Goal: Complete application form

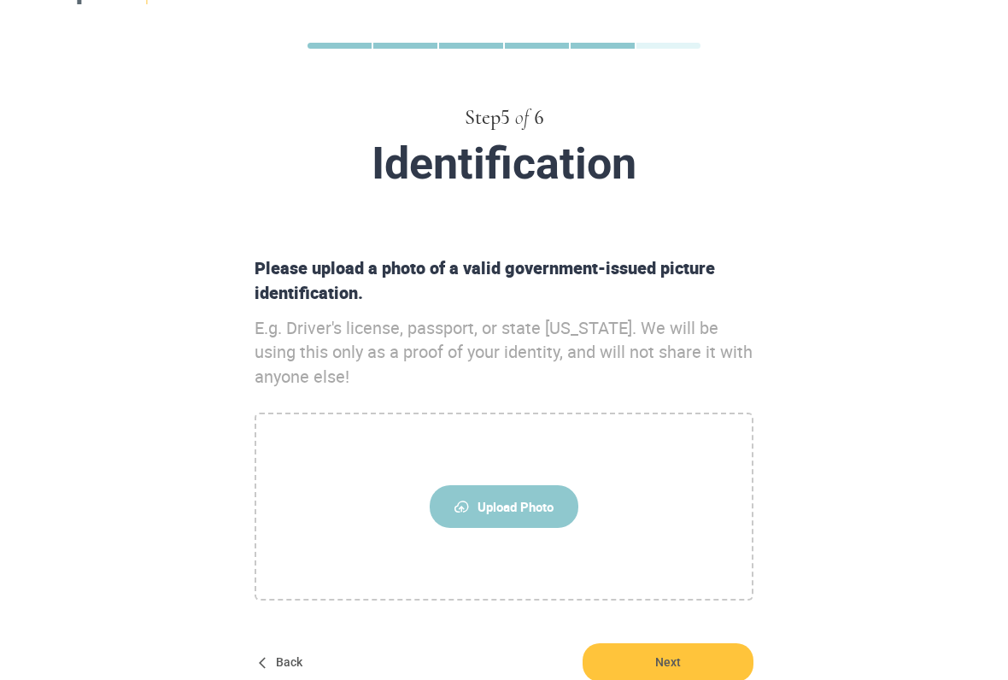
scroll to position [62, 0]
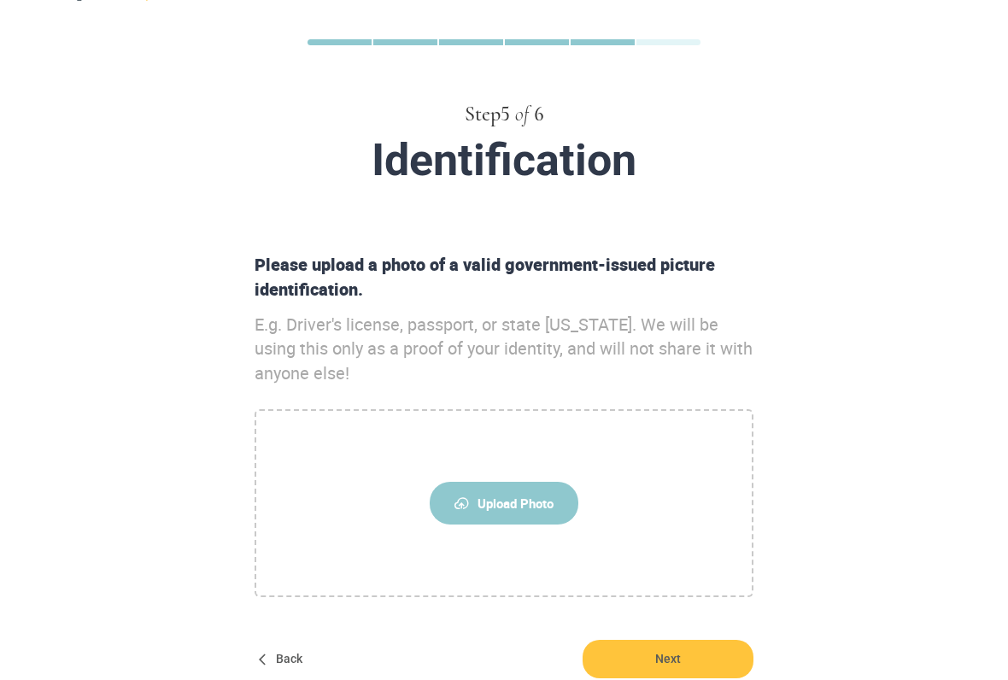
click at [536, 483] on span "Upload Photo" at bounding box center [504, 504] width 149 height 43
click at [0, 0] on input "Upload Photo" at bounding box center [0, 0] width 0 height 0
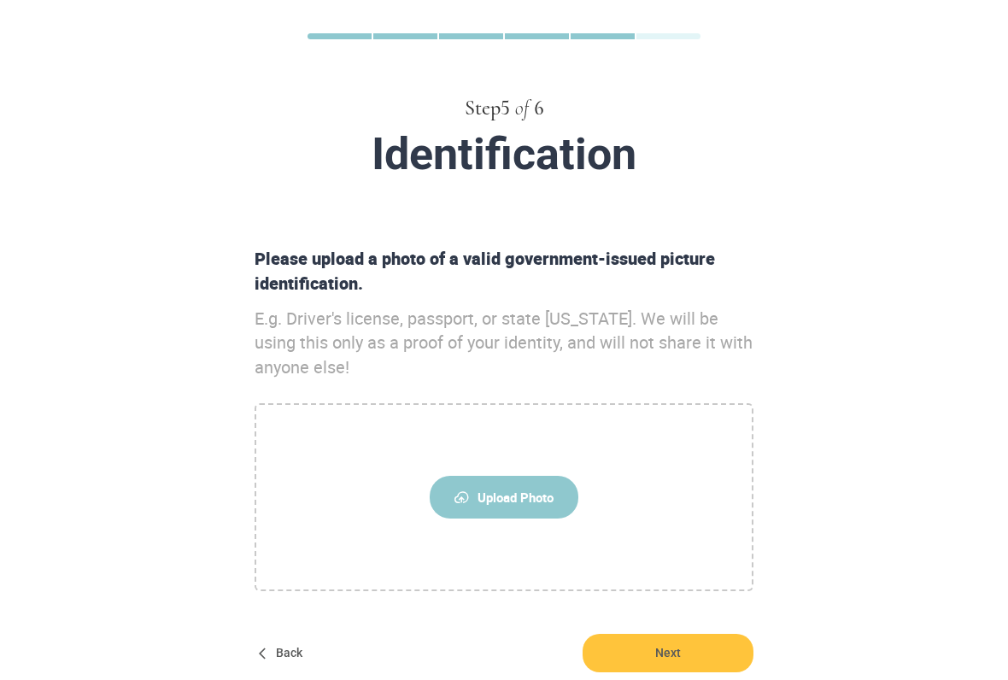
click at [542, 448] on label "Upload Photo" at bounding box center [504, 498] width 499 height 188
click at [0, 0] on input "Upload Photo" at bounding box center [0, 0] width 0 height 0
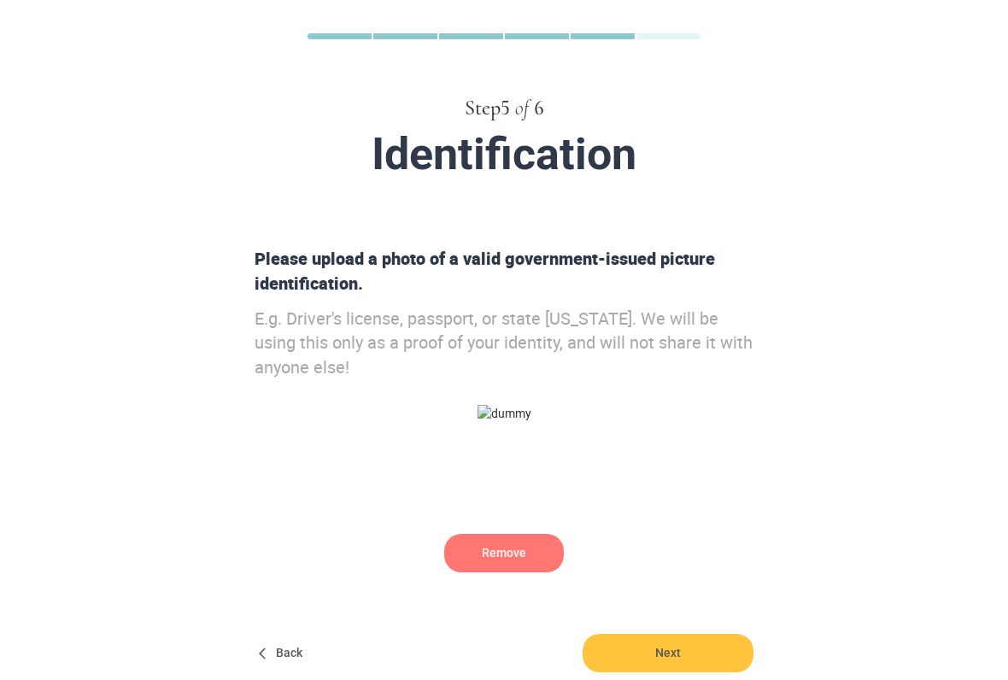
scroll to position [68, 0]
click at [606, 562] on span "Next" at bounding box center [668, 653] width 171 height 38
click at [152, 562] on div "Step 5 of 6 Identification Please upload a photo of a valid government-issued p…" at bounding box center [504, 345] width 1008 height 826
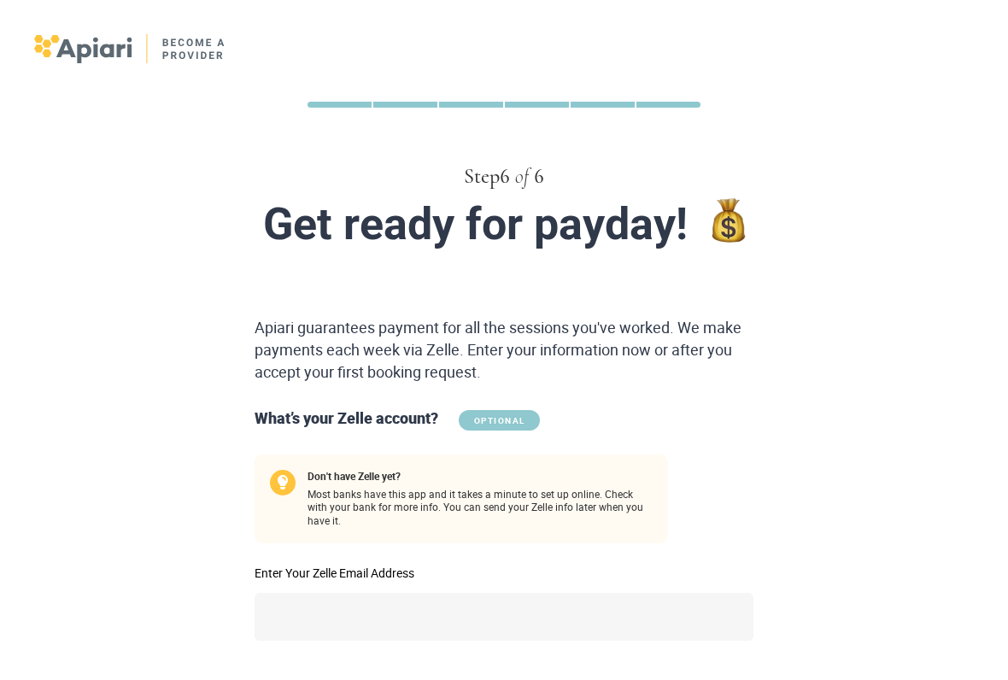
click at [490, 528] on div "Don't have Zelle yet? Most banks have this app and it takes a minute to set up …" at bounding box center [461, 511] width 427 height 114
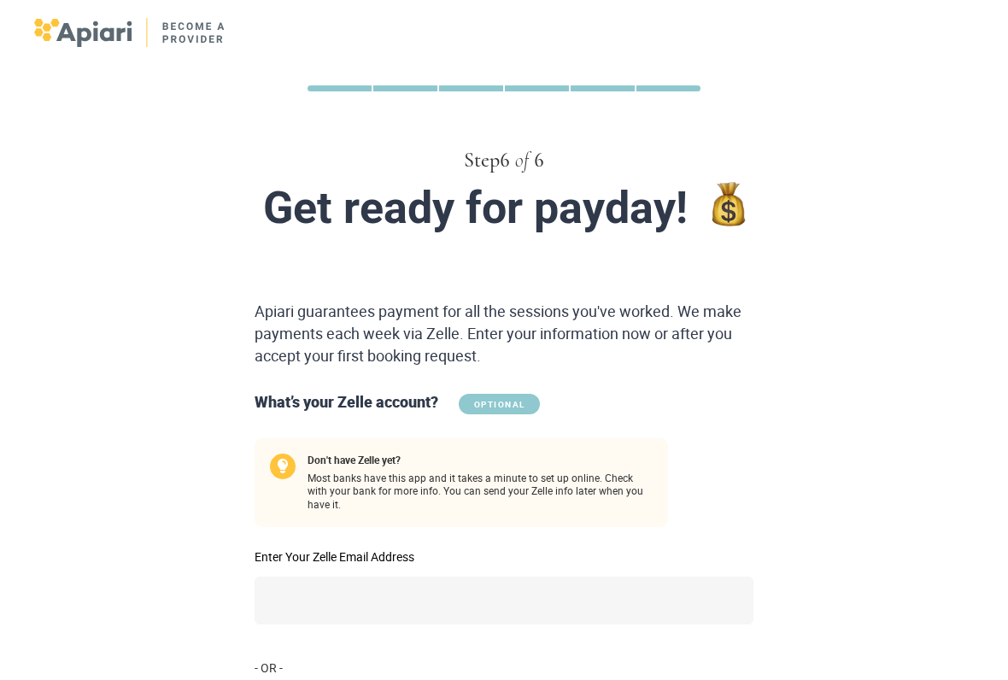
scroll to position [27, 0]
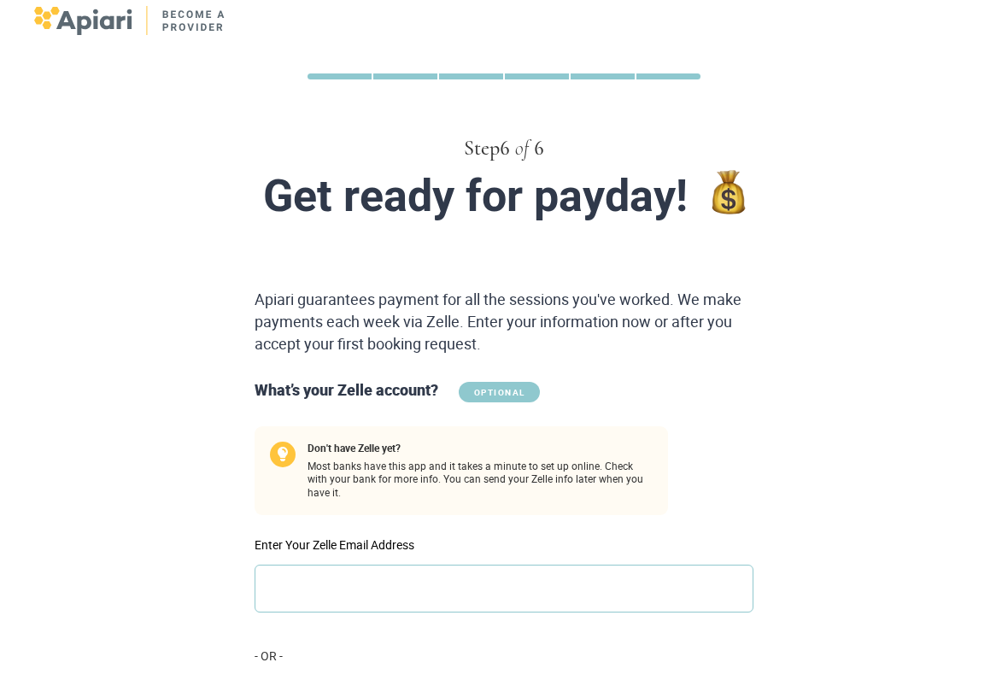
click at [312, 562] on input "Enter Your Zelle Email Address" at bounding box center [504, 589] width 499 height 48
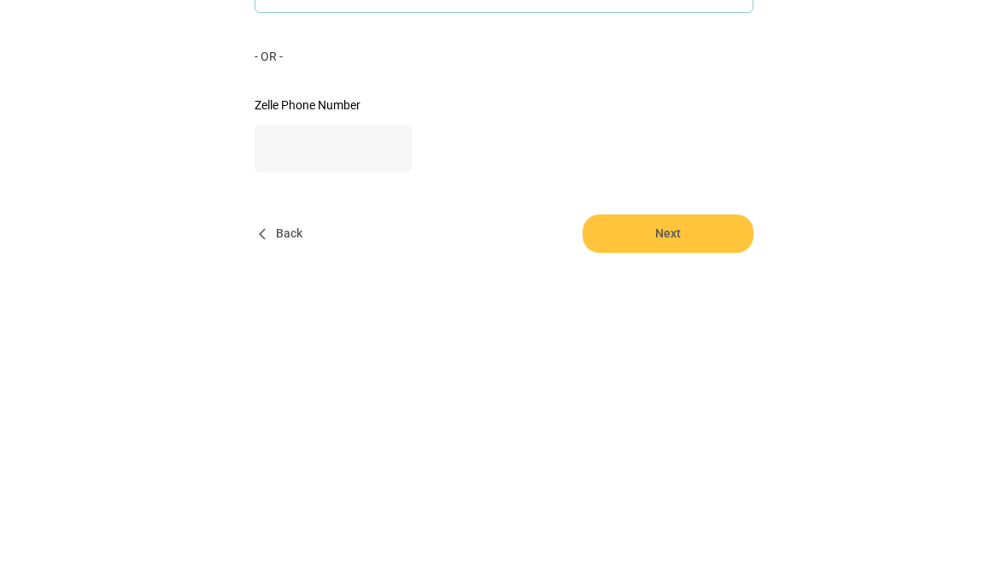
scroll to position [386, 0]
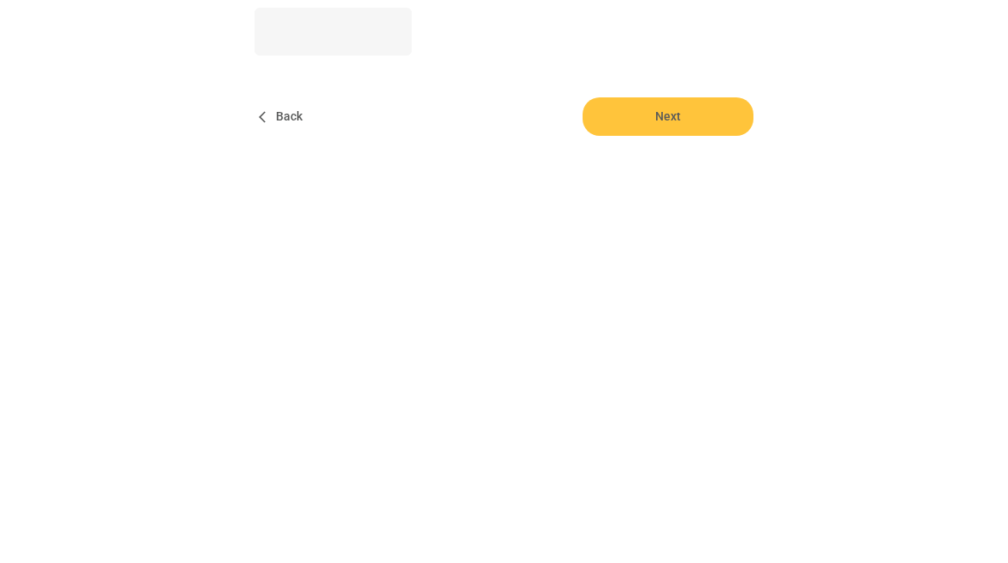
type input "**********"
click at [715, 456] on span "Next" at bounding box center [668, 475] width 171 height 38
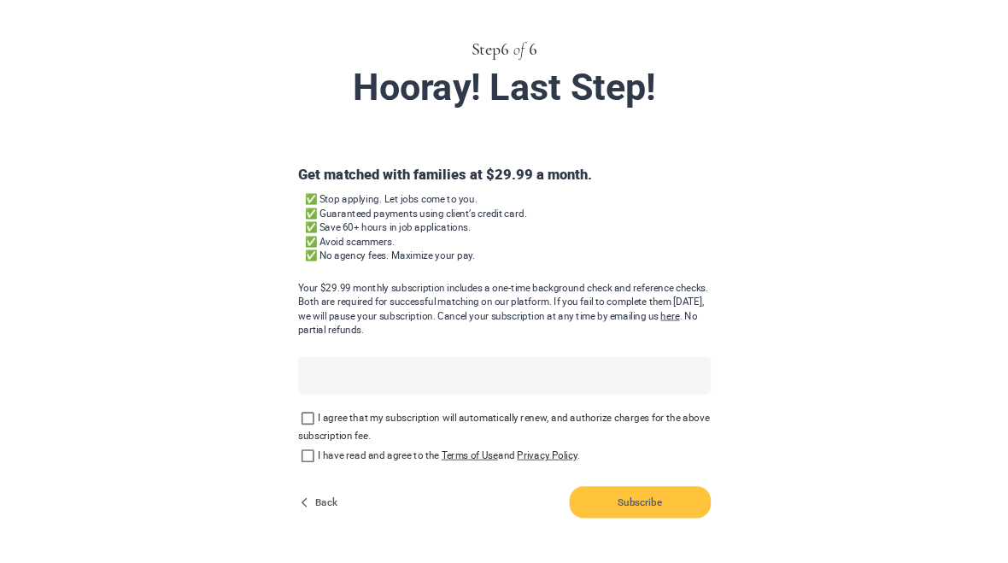
scroll to position [0, 0]
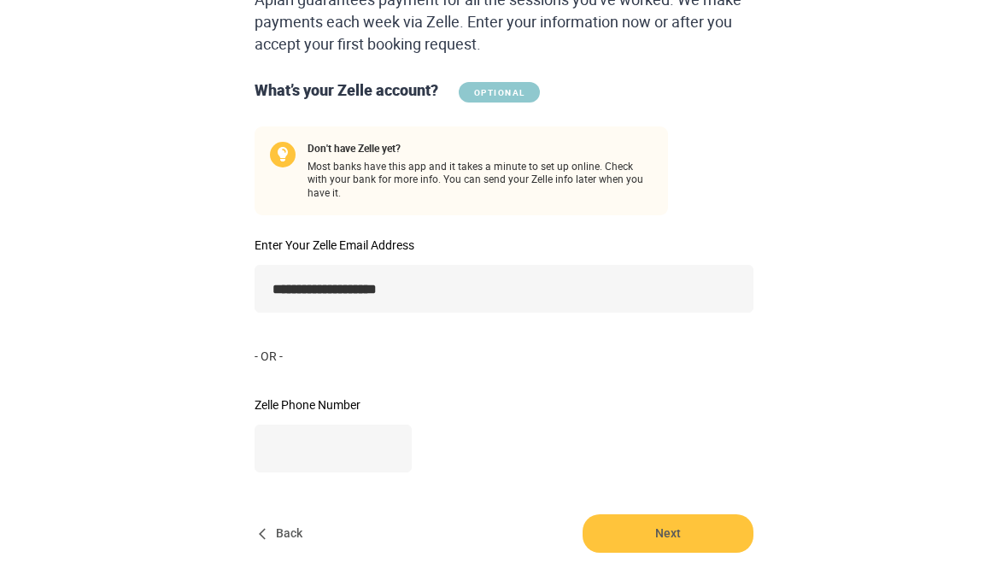
scroll to position [386, 0]
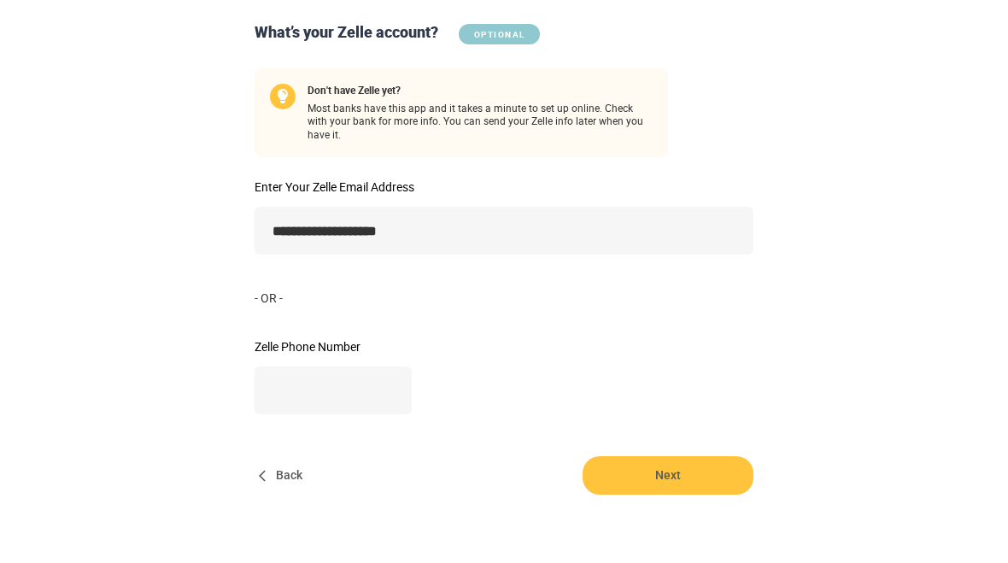
click at [705, 460] on span "Next" at bounding box center [668, 475] width 171 height 38
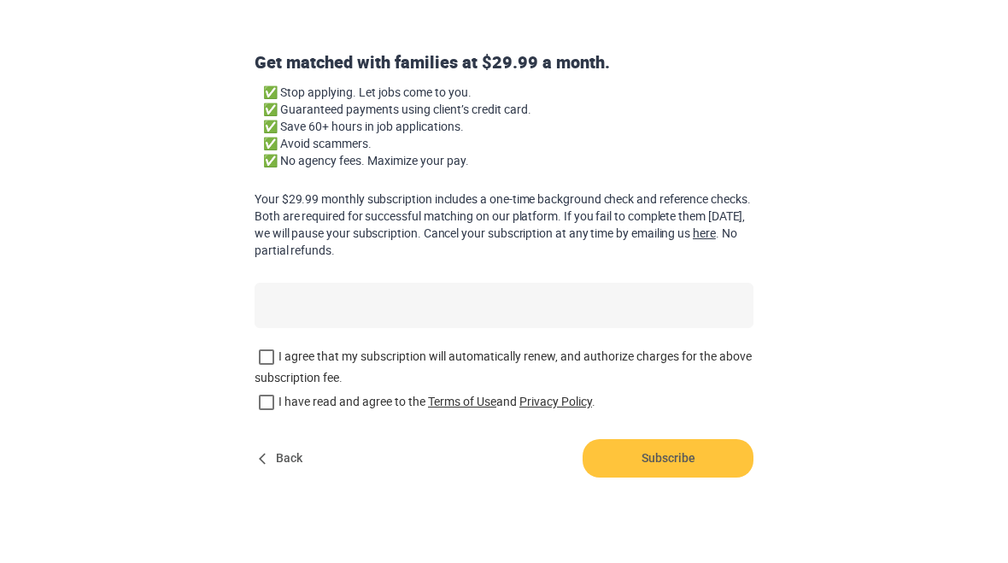
scroll to position [0, 0]
